Goal: Task Accomplishment & Management: Complete application form

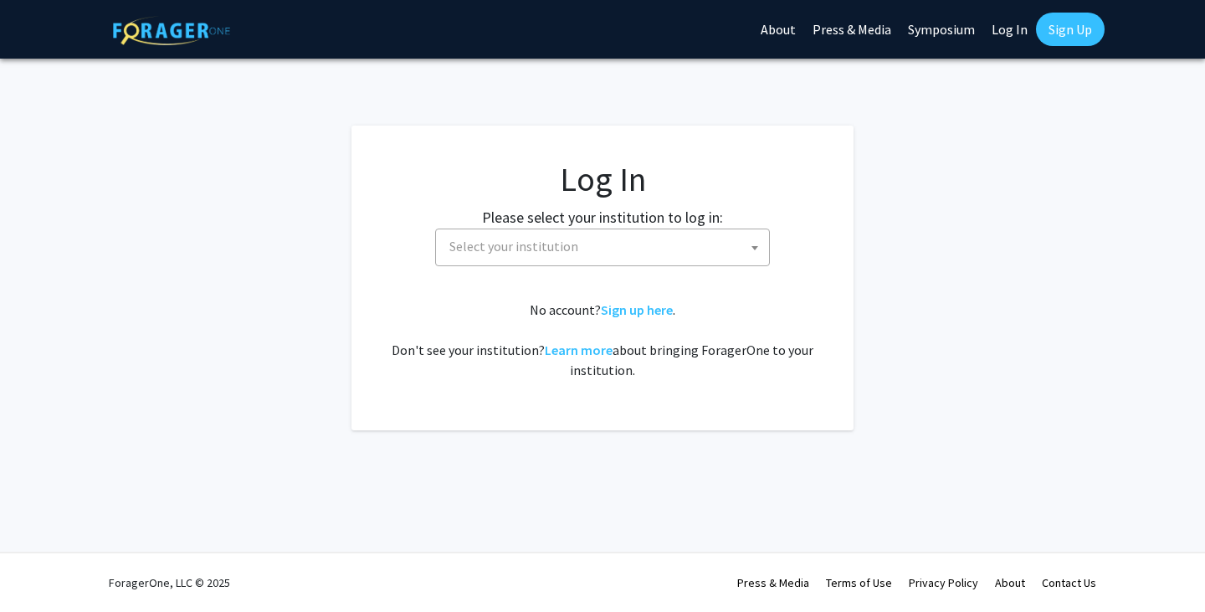
click at [538, 236] on span "Select your institution" at bounding box center [606, 246] width 326 height 34
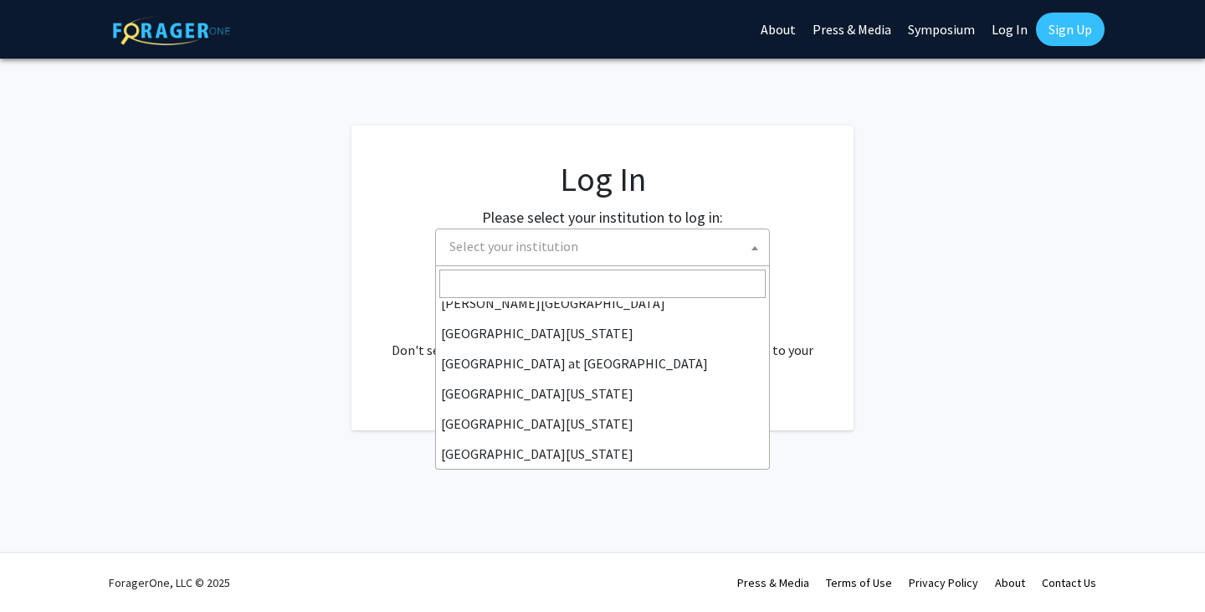
scroll to position [574, 0]
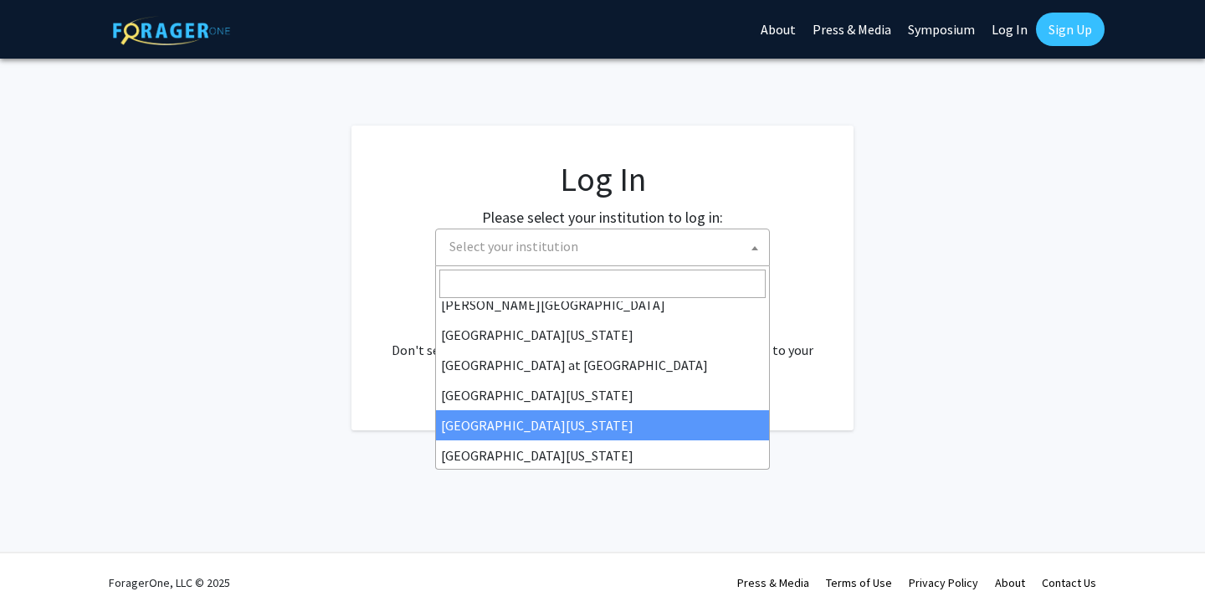
select select "31"
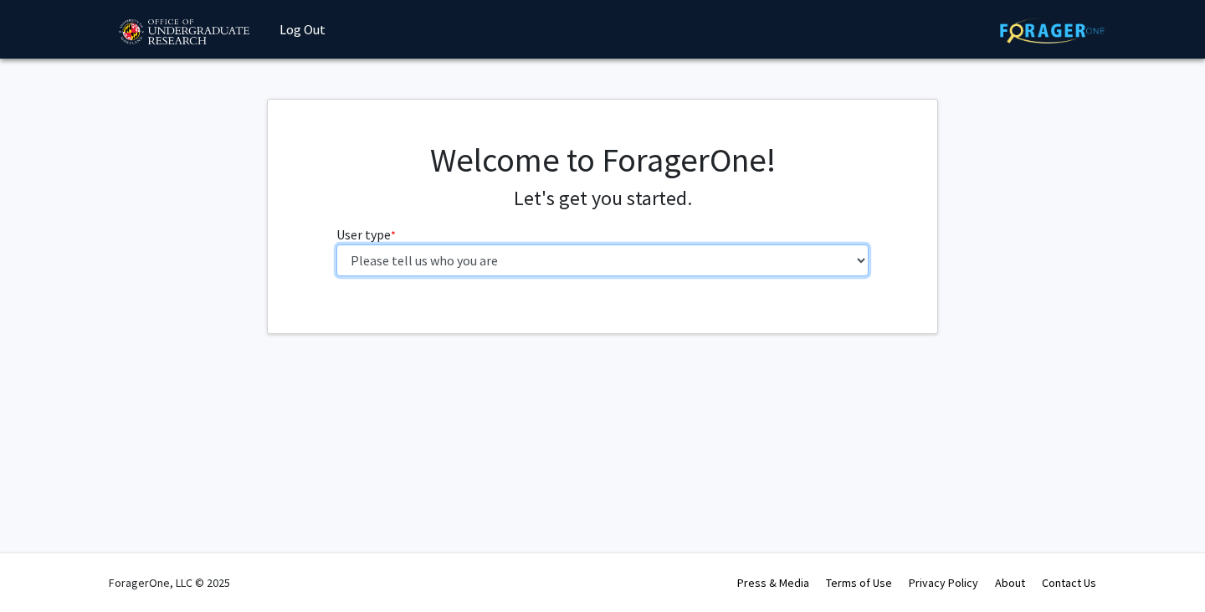
click at [461, 252] on select "Please tell us who you are Undergraduate Student Master's Student Doctoral Cand…" at bounding box center [602, 260] width 533 height 32
select select "1: undergrad"
click at [336, 244] on select "Please tell us who you are Undergraduate Student Master's Student Doctoral Cand…" at bounding box center [602, 260] width 533 height 32
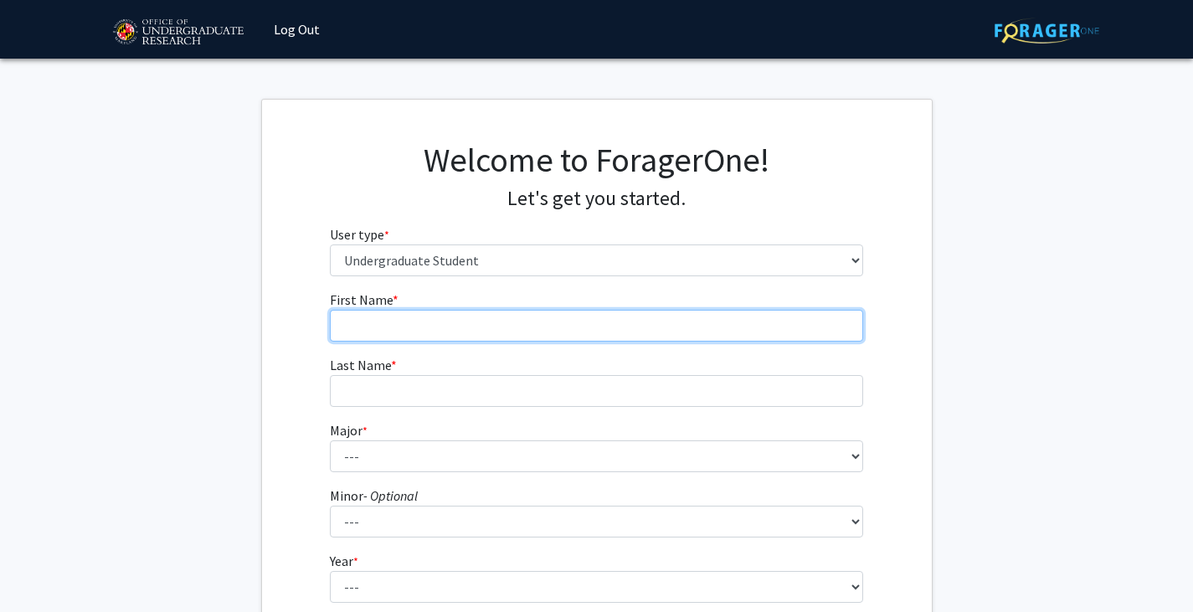
click at [422, 328] on input "First Name * required" at bounding box center [596, 326] width 533 height 32
type input "[GEOGRAPHIC_DATA]"
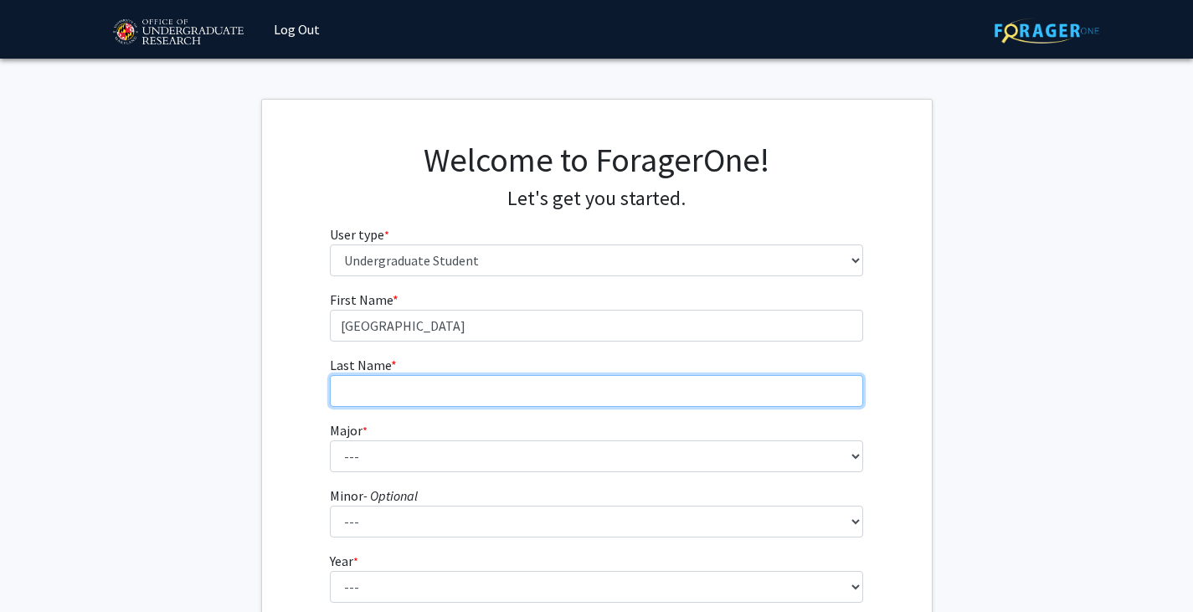
click at [380, 383] on input "Last Name * required" at bounding box center [596, 391] width 533 height 32
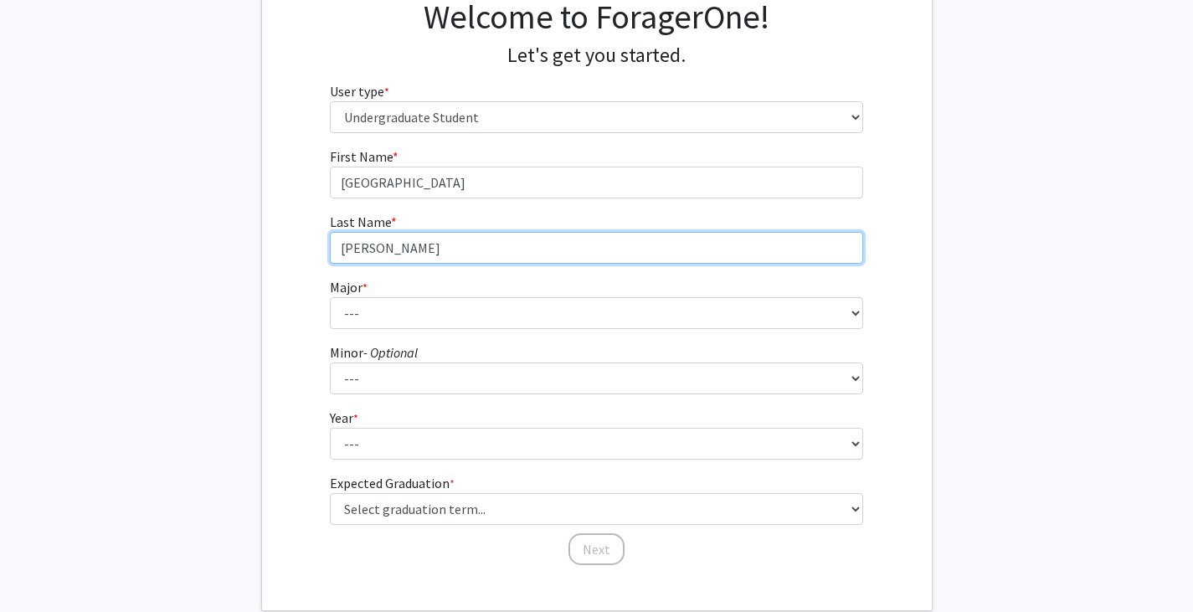
scroll to position [145, 0]
type input "[PERSON_NAME]"
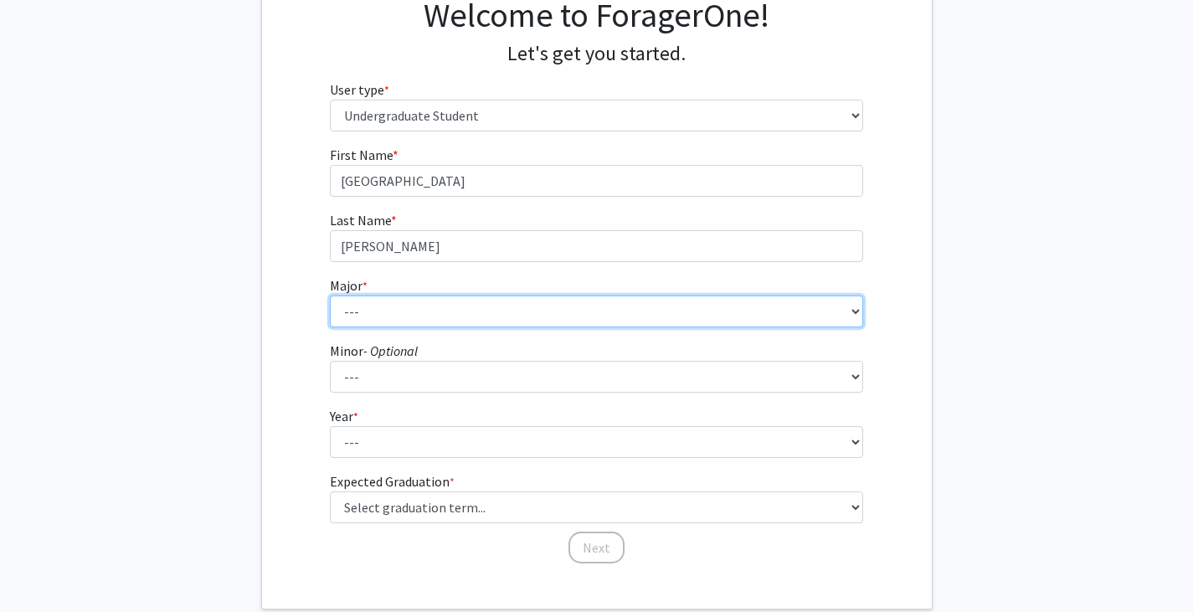
click at [362, 314] on select "--- Accounting Aerospace Engineering African American and Africana Studies Agri…" at bounding box center [596, 311] width 533 height 32
select select "20: 2321"
click at [330, 295] on select "--- Accounting Aerospace Engineering African American and Africana Studies Agri…" at bounding box center [596, 311] width 533 height 32
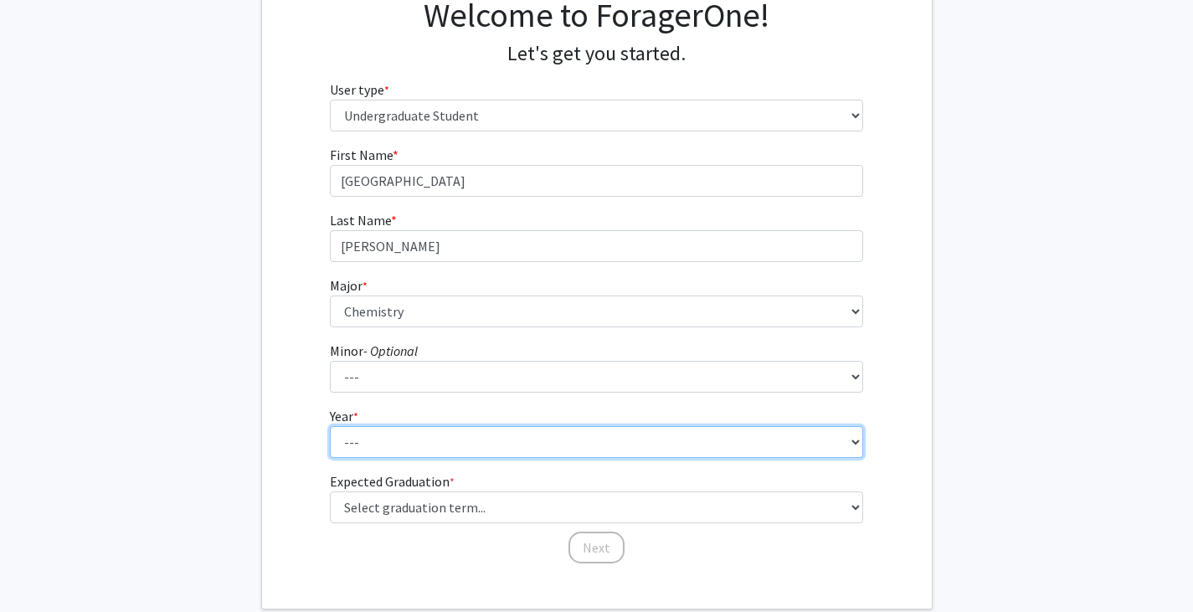
click at [381, 449] on select "--- First-year Sophomore Junior Senior Postbaccalaureate Certificate" at bounding box center [596, 442] width 533 height 32
select select "2: sophomore"
click at [330, 426] on select "--- First-year Sophomore Junior Senior Postbaccalaureate Certificate" at bounding box center [596, 442] width 533 height 32
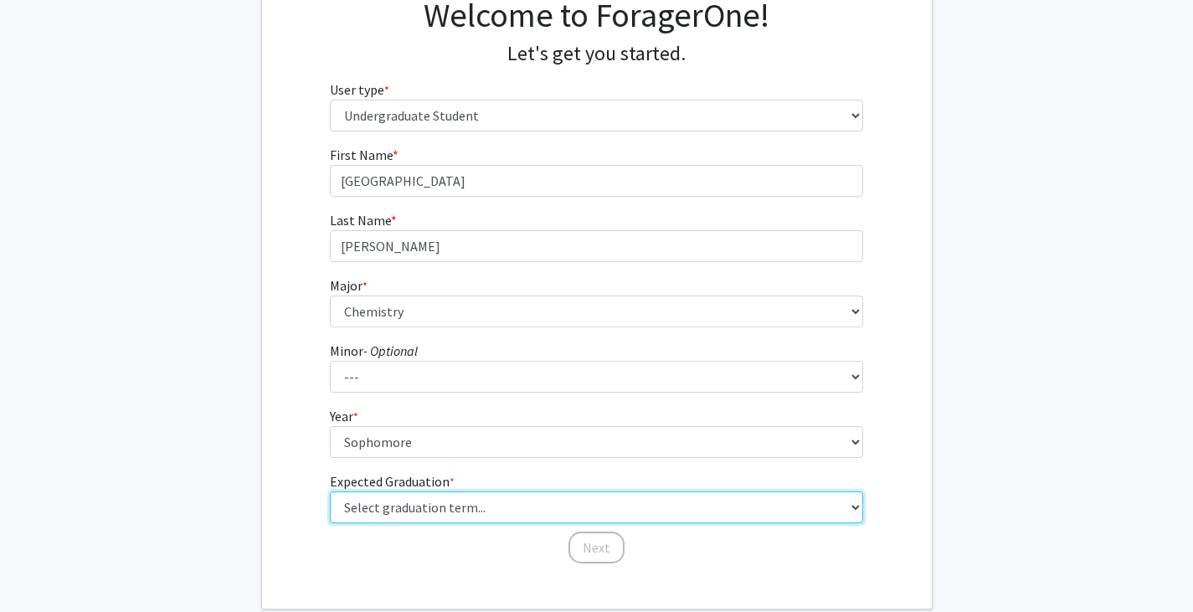
click at [409, 501] on select "Select graduation term... Spring 2025 Summer 2025 Fall 2025 Winter 2025 Spring …" at bounding box center [596, 507] width 533 height 32
select select "13: spring_2028"
click at [330, 491] on select "Select graduation term... Spring 2025 Summer 2025 Fall 2025 Winter 2025 Spring …" at bounding box center [596, 507] width 533 height 32
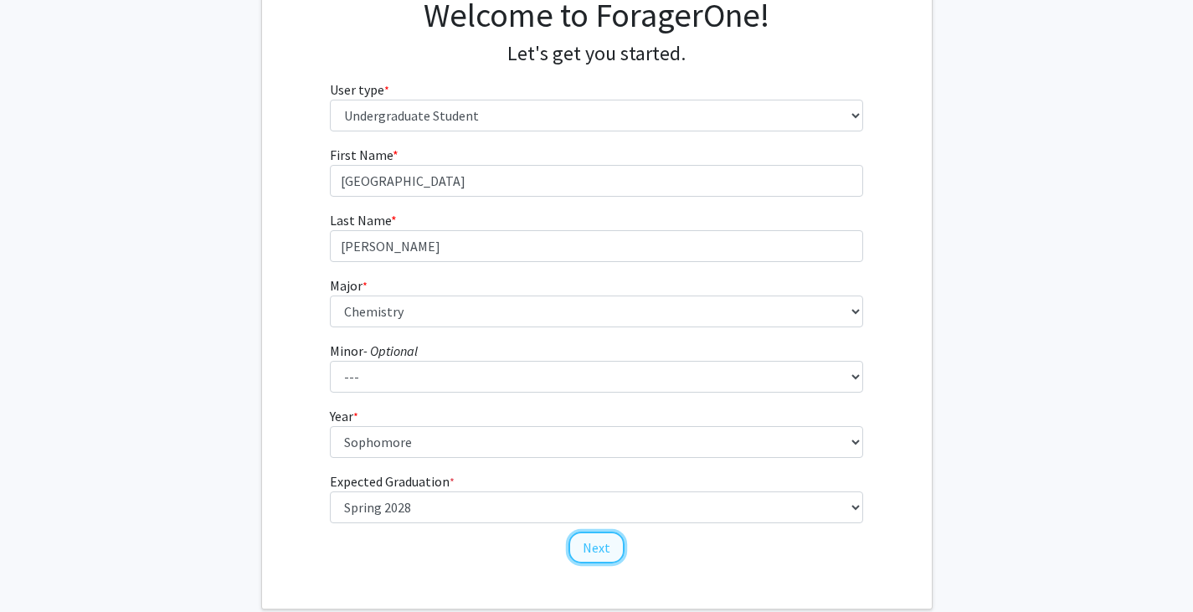
click at [587, 545] on button "Next" at bounding box center [596, 547] width 56 height 32
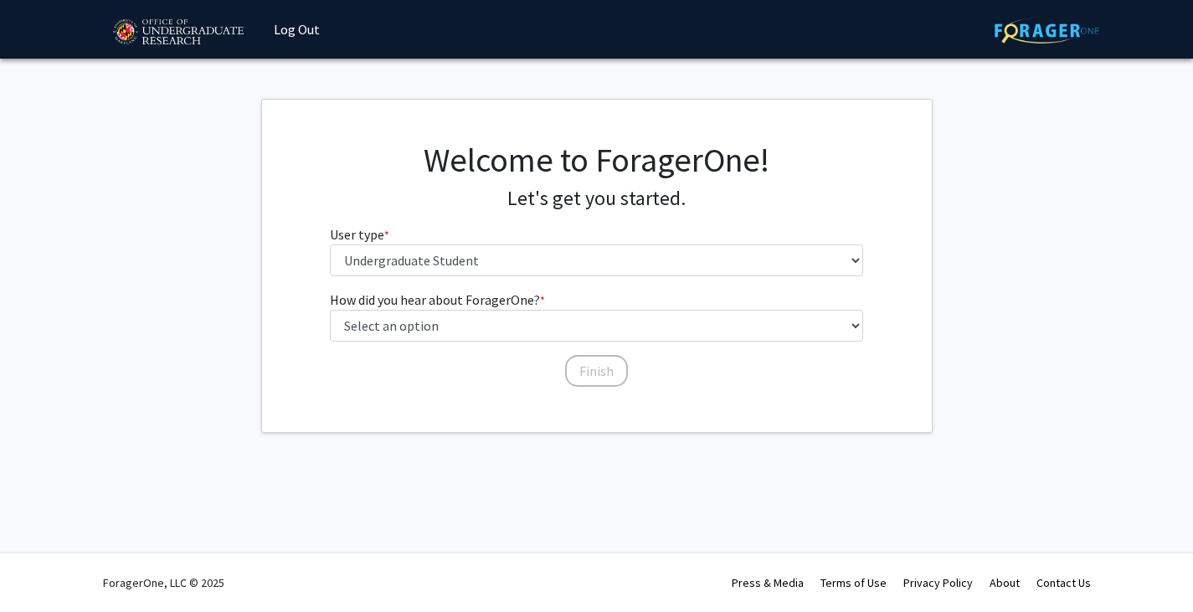
scroll to position [0, 0]
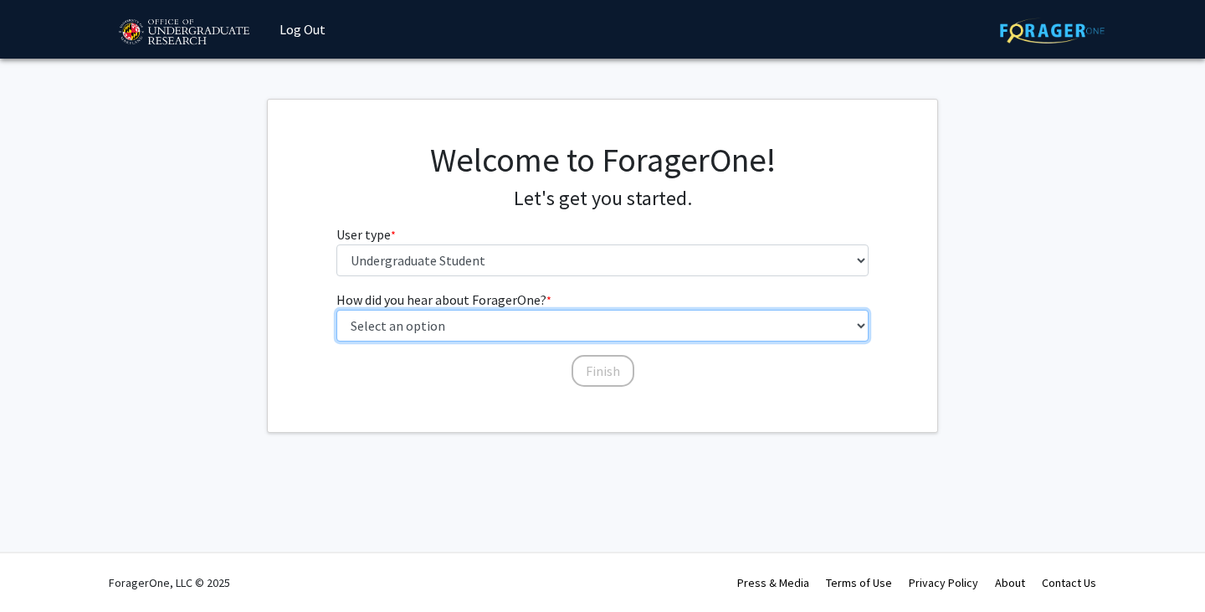
click at [434, 321] on select "Select an option Peer/student recommendation Faculty/staff recommendation Unive…" at bounding box center [602, 326] width 533 height 32
select select "1: peer_recommendation"
click at [336, 310] on select "Select an option Peer/student recommendation Faculty/staff recommendation Unive…" at bounding box center [602, 326] width 533 height 32
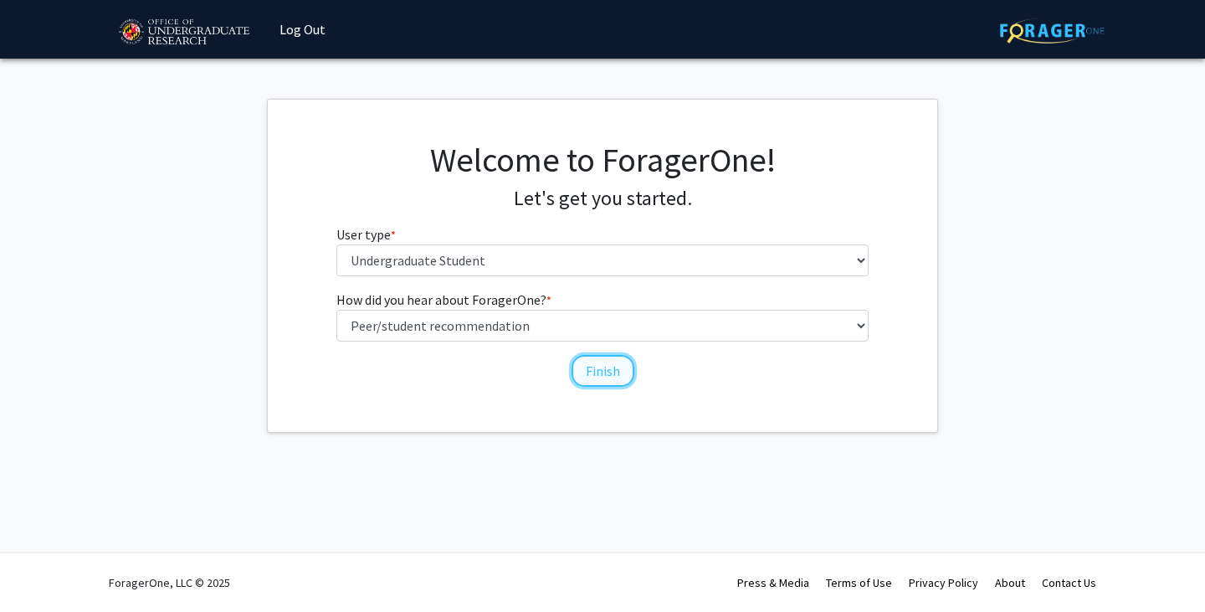
click at [596, 372] on button "Finish" at bounding box center [603, 371] width 63 height 32
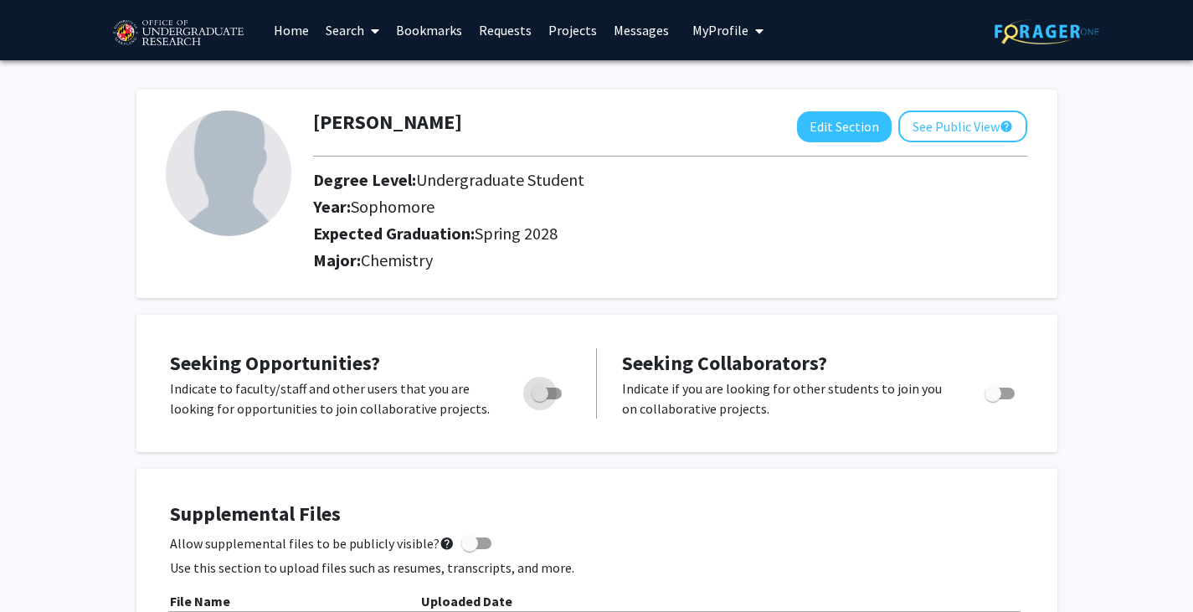
click at [545, 395] on span "Toggle" at bounding box center [539, 393] width 17 height 17
click at [540, 399] on input "Are you actively seeking opportunities?" at bounding box center [539, 399] width 1 height 1
checkbox input "true"
click at [308, 26] on link "Home" at bounding box center [291, 30] width 52 height 59
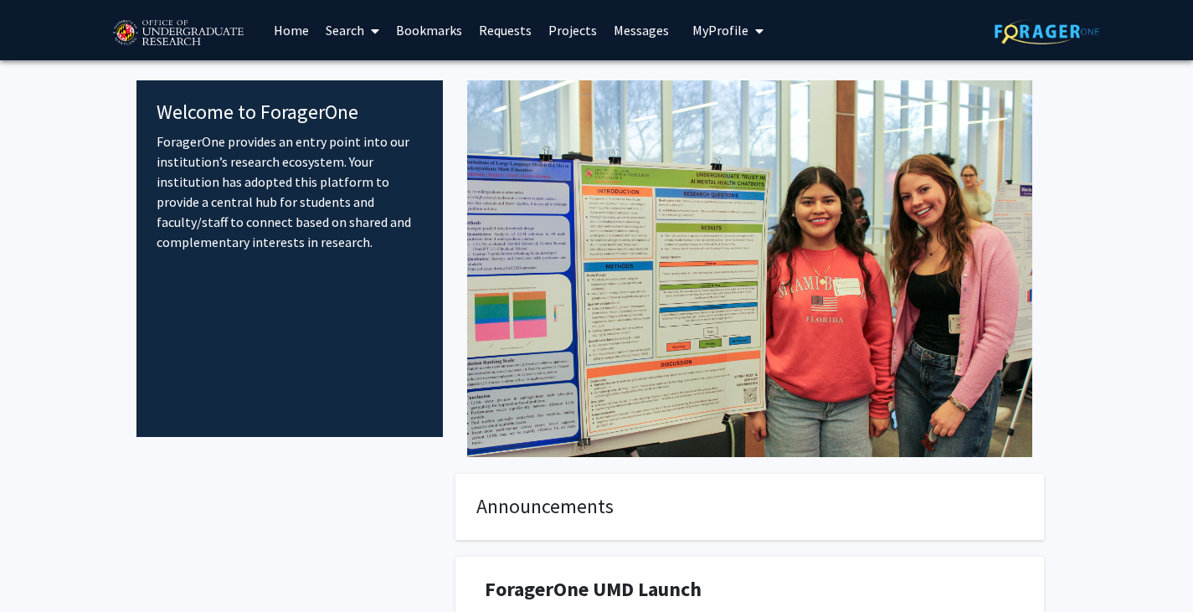
click at [544, 508] on h4 "Announcements" at bounding box center [749, 507] width 546 height 24
click at [565, 41] on link "Projects" at bounding box center [572, 30] width 65 height 59
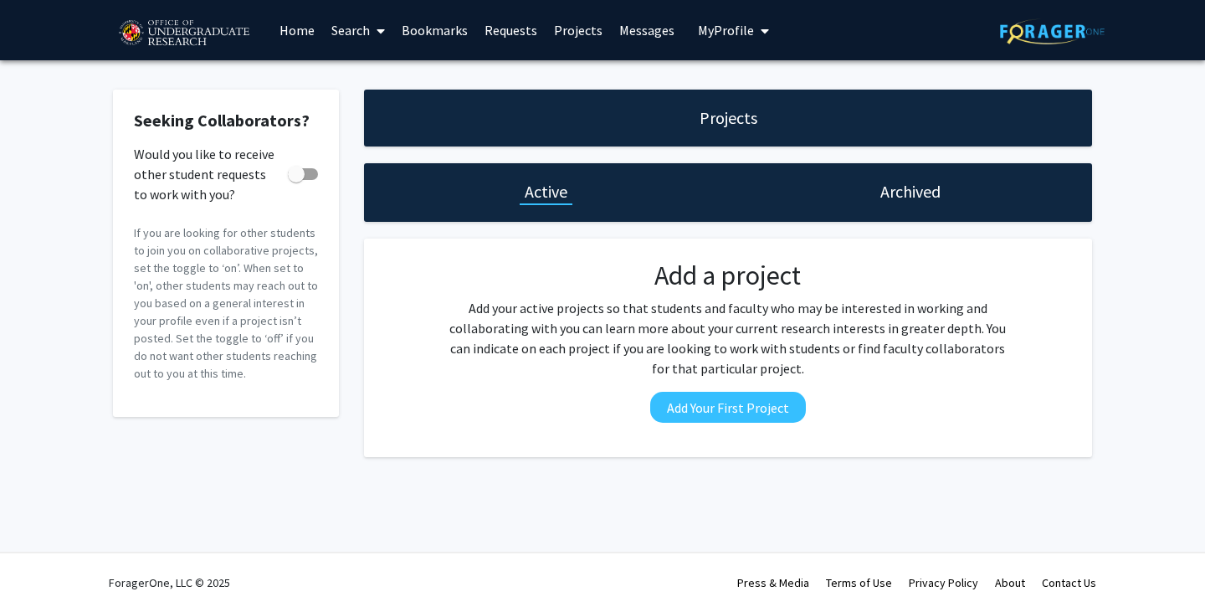
click at [288, 33] on link "Home" at bounding box center [297, 30] width 52 height 59
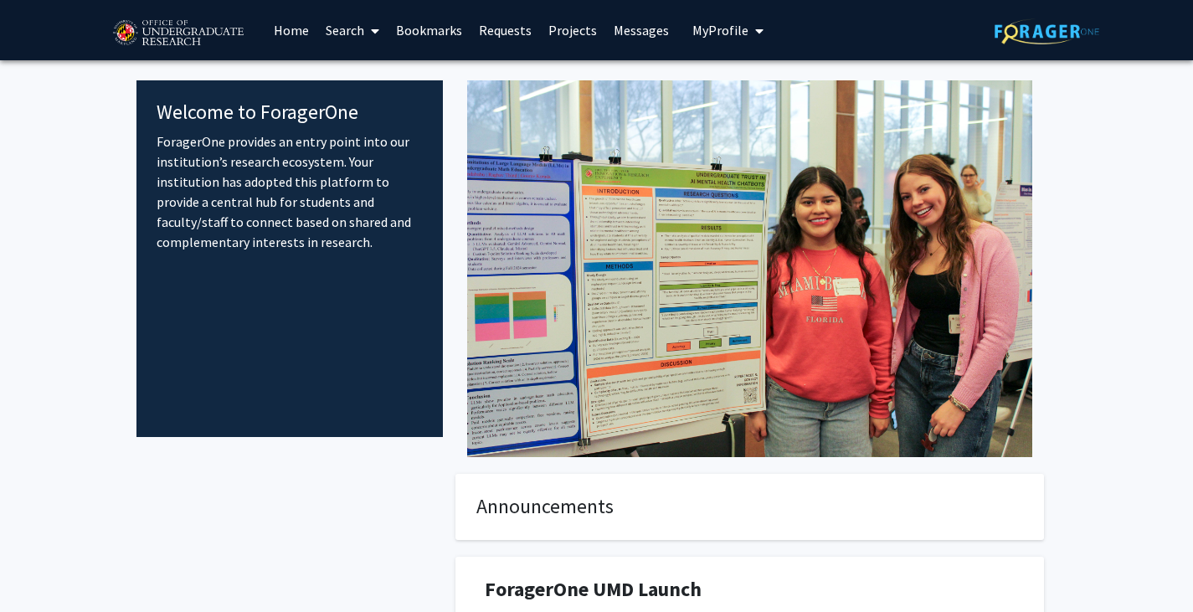
scroll to position [266, 0]
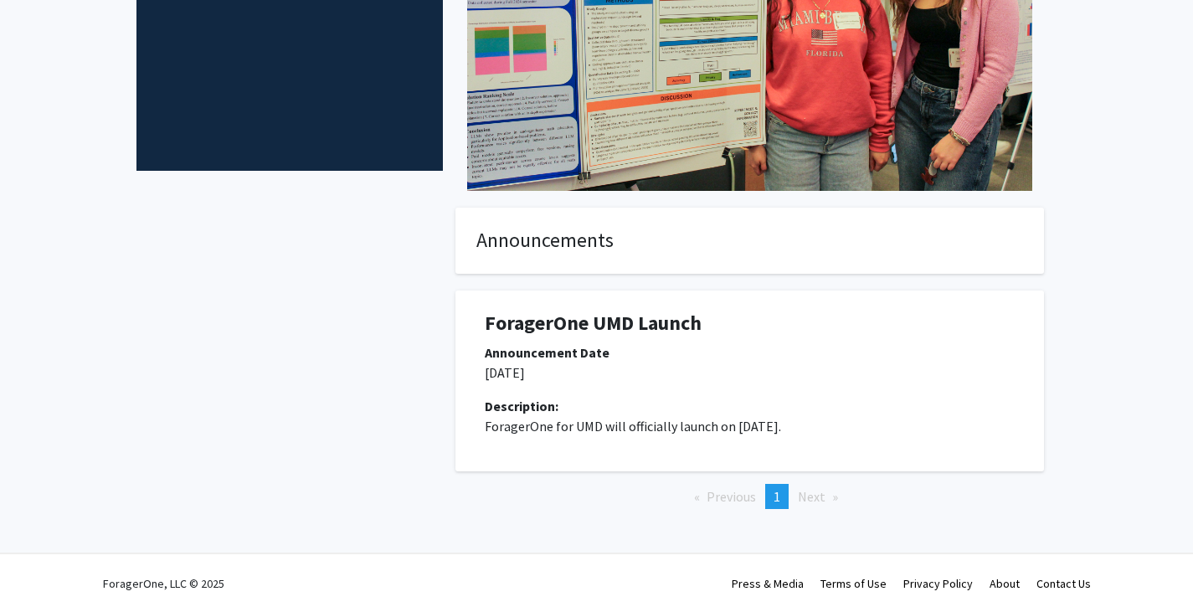
click at [790, 500] on li "Next page" at bounding box center [817, 496] width 57 height 25
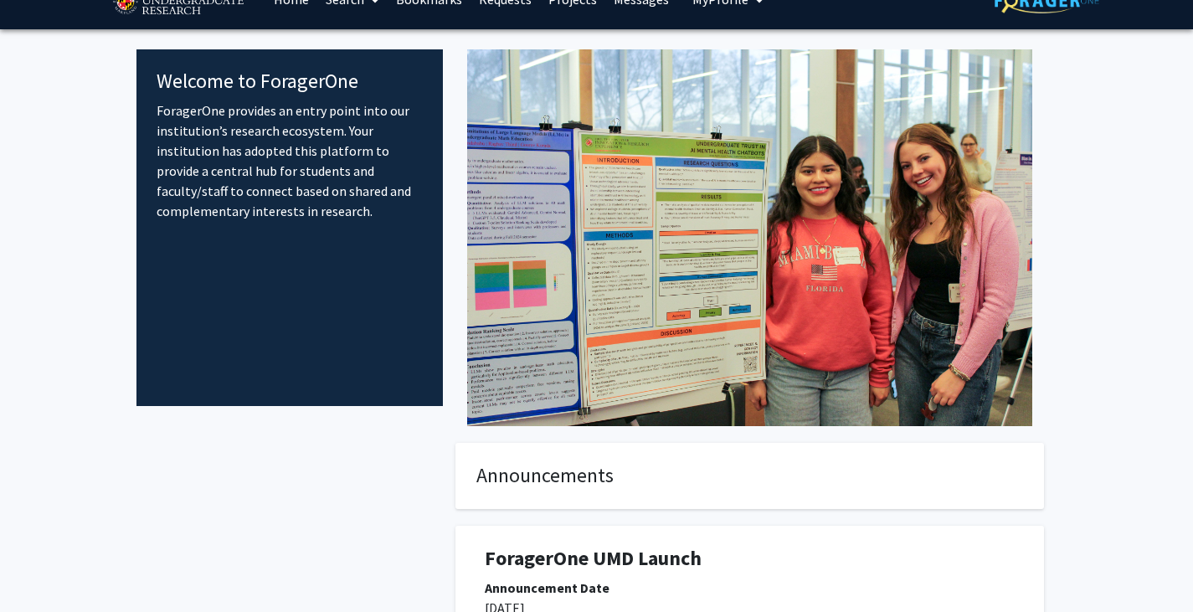
scroll to position [0, 0]
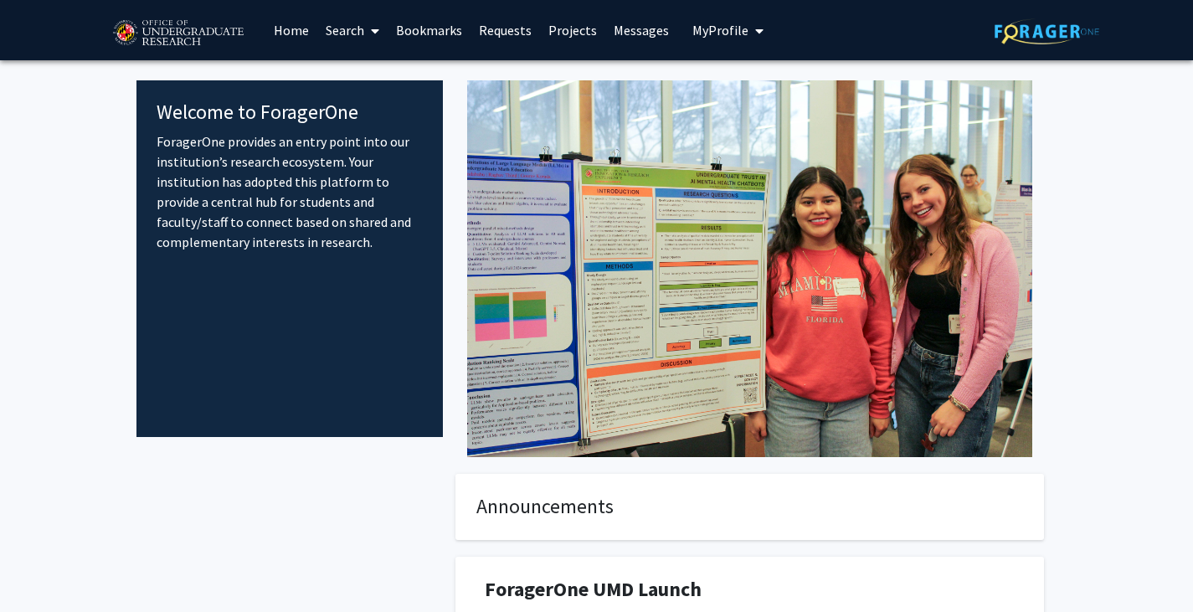
click at [300, 25] on link "Home" at bounding box center [291, 30] width 52 height 59
